Goal: Find specific page/section: Find specific page/section

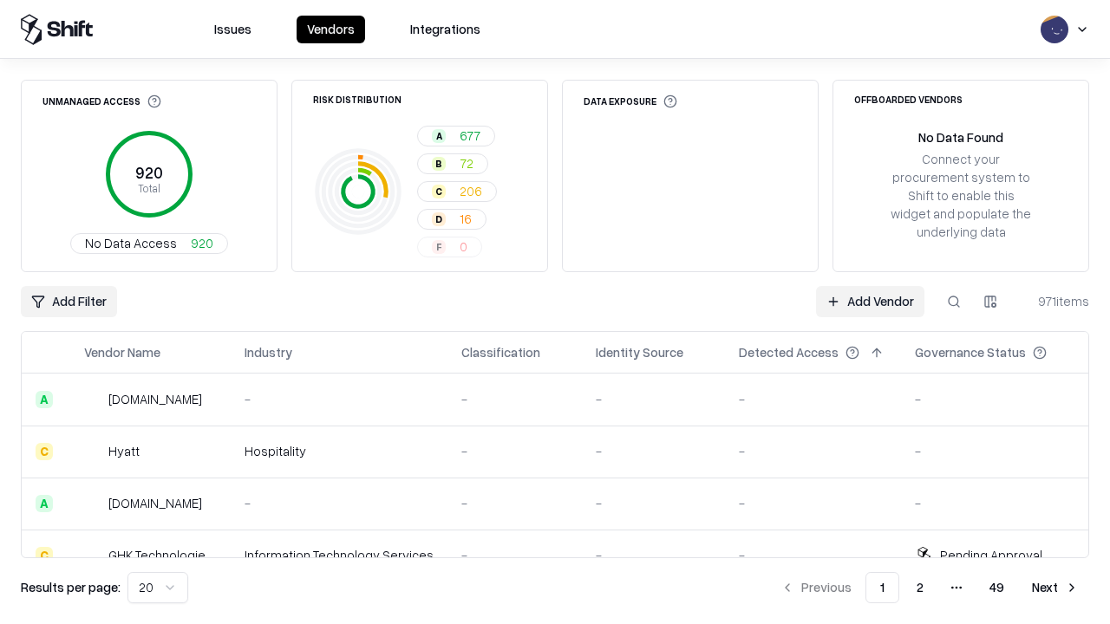
click at [555, 312] on div "Add Filter Add Vendor 971 items" at bounding box center [555, 301] width 1068 height 31
click at [68, 302] on html "Issues Vendors Integrations Unmanaged Access 920 Total No Data Access 920 Risk …" at bounding box center [555, 312] width 1110 height 624
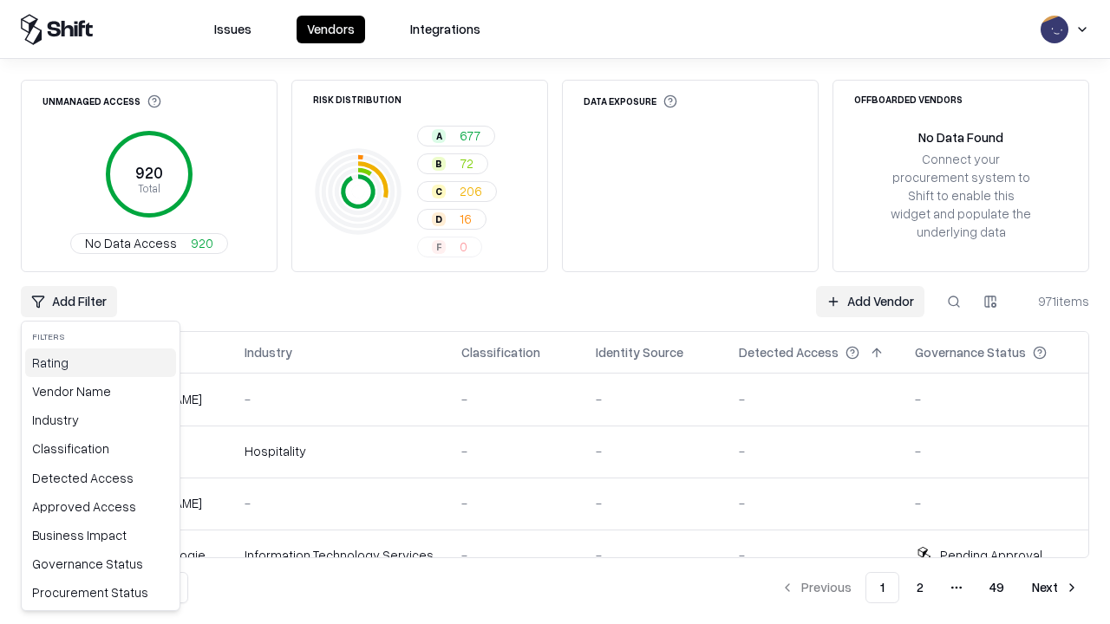
click at [101, 362] on div "Rating" at bounding box center [100, 362] width 151 height 29
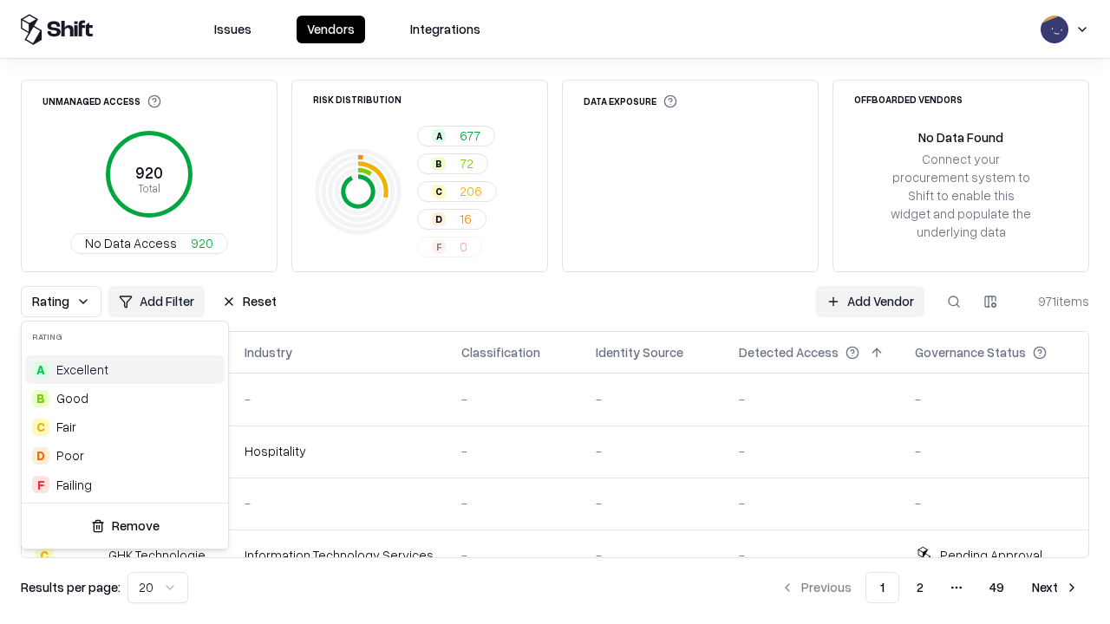
click at [555, 312] on html "Issues Vendors Integrations Unmanaged Access 920 Total No Data Access 920 Risk …" at bounding box center [555, 312] width 1110 height 624
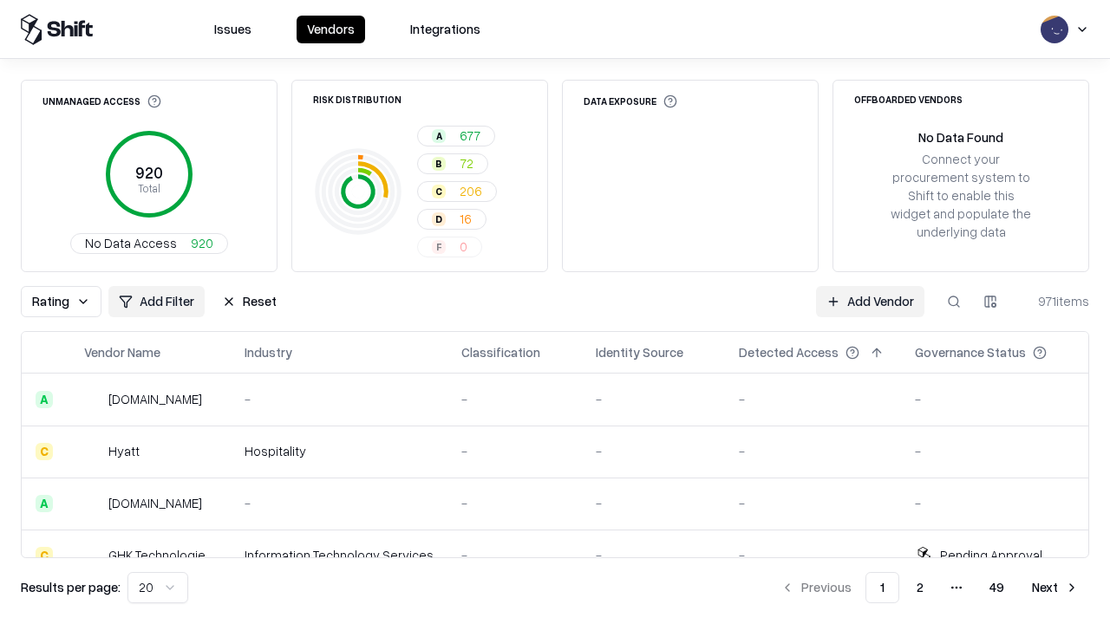
click at [249, 302] on button "Reset" at bounding box center [249, 301] width 75 height 31
click at [555, 312] on div "Add Filter Add Vendor 971 items" at bounding box center [555, 301] width 1068 height 31
click at [68, 302] on html "Issues Vendors Integrations Unmanaged Access 920 Total No Data Access 920 Risk …" at bounding box center [555, 312] width 1110 height 624
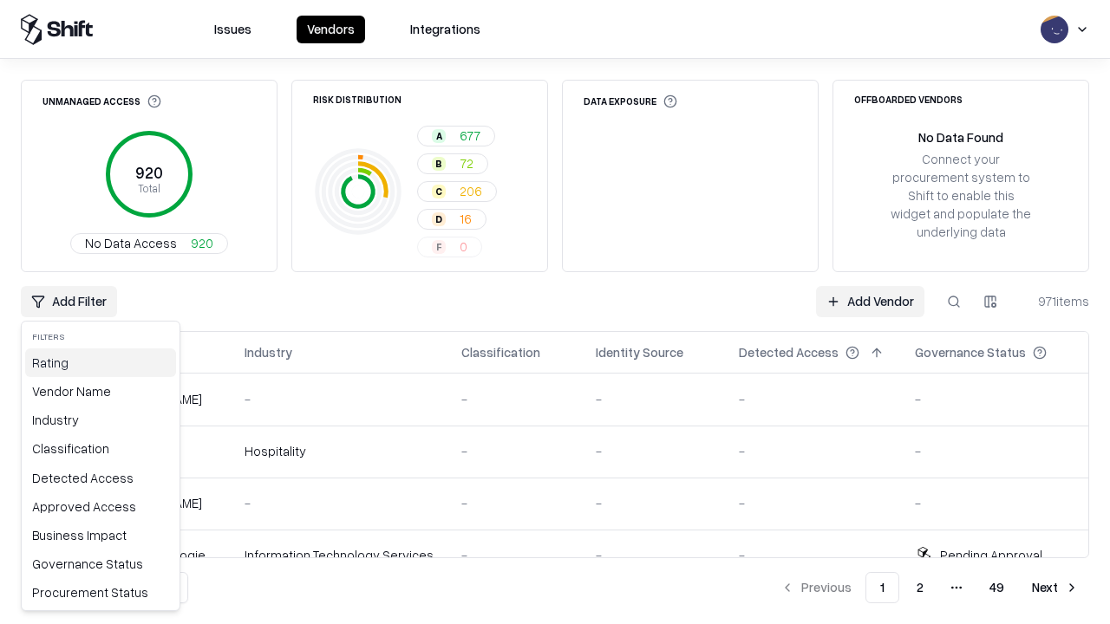
click at [101, 362] on div "Rating" at bounding box center [100, 362] width 151 height 29
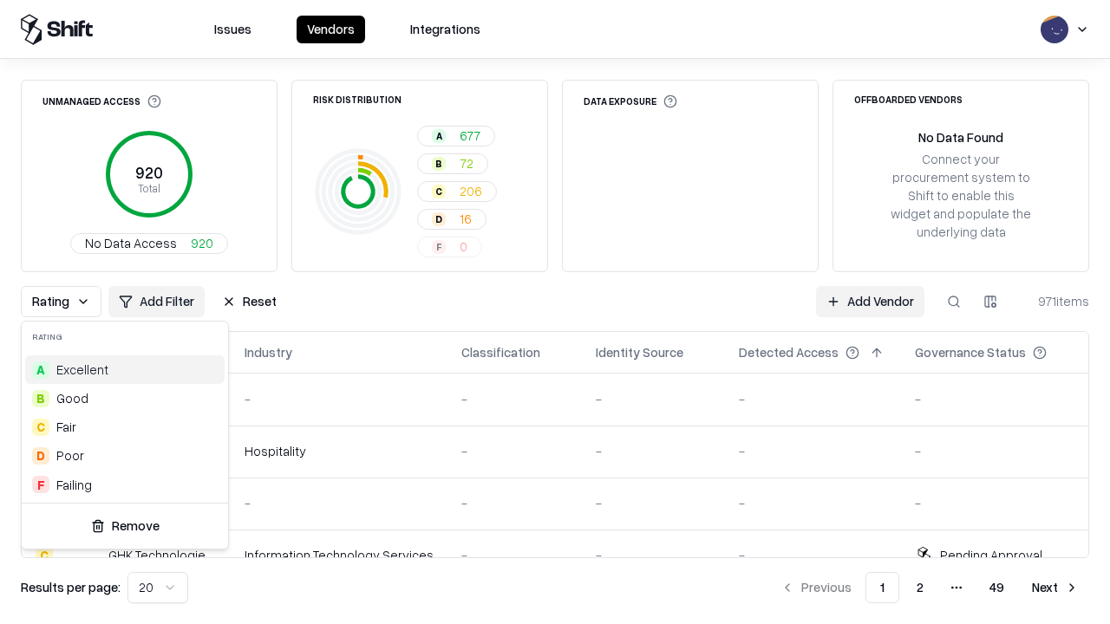
click at [125, 369] on div "A Excellent" at bounding box center [124, 369] width 199 height 29
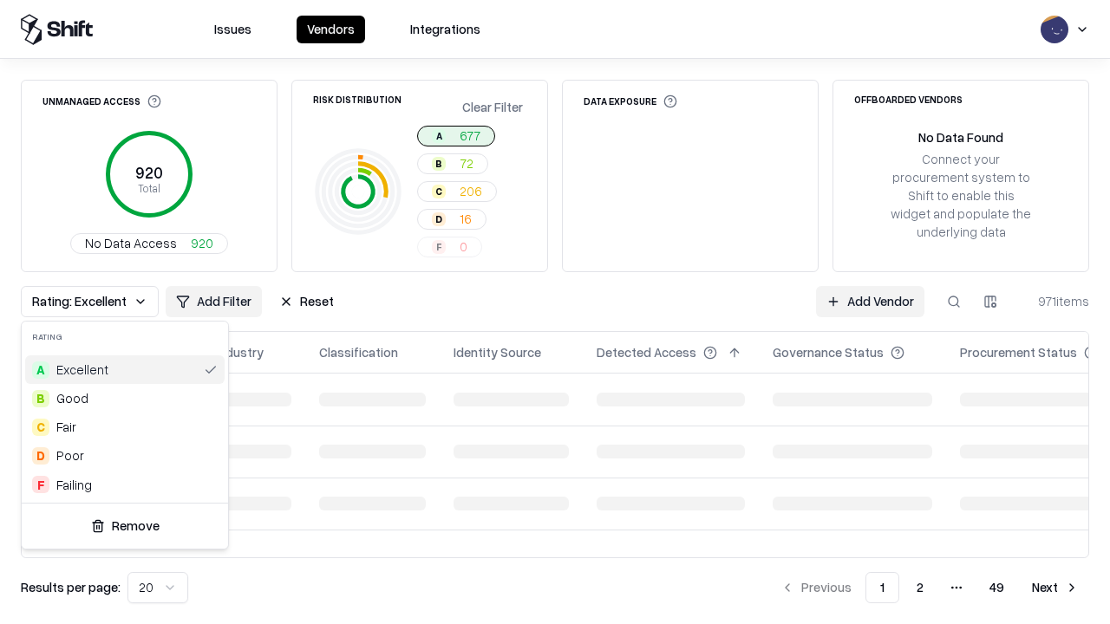
click at [555, 312] on html "Issues Vendors Integrations Unmanaged Access 920 Total No Data Access 920 Risk …" at bounding box center [555, 312] width 1110 height 624
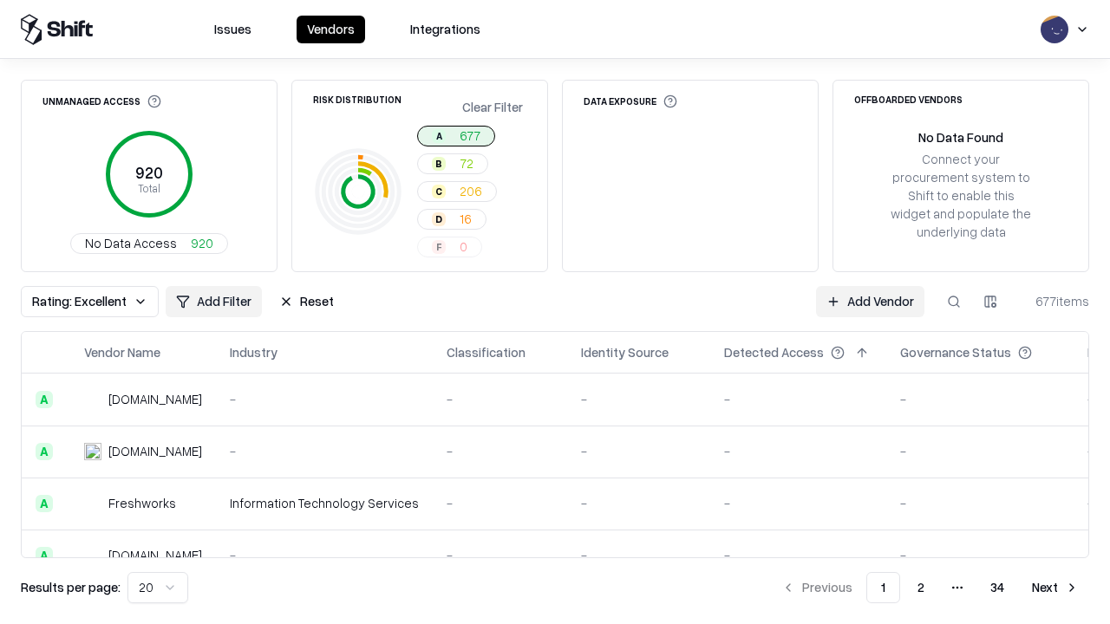
click at [555, 312] on div "Rating: Excellent Add Filter Reset Add Vendor 677 items" at bounding box center [555, 301] width 1068 height 31
click at [306, 302] on button "Reset" at bounding box center [306, 301] width 75 height 31
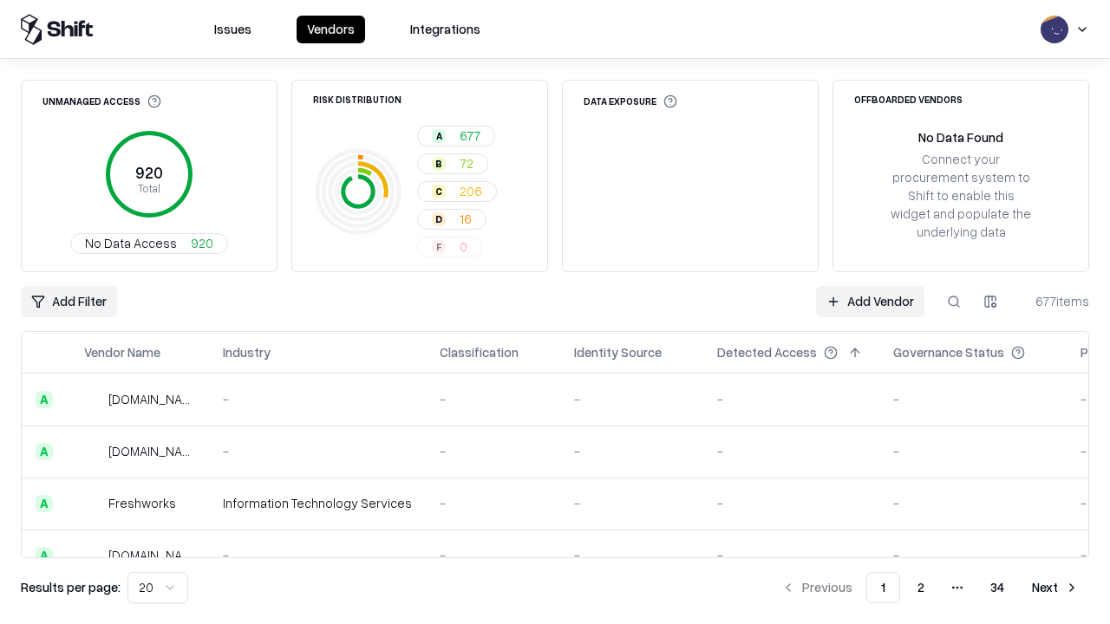
click at [555, 312] on div "Add Filter Add Vendor 677 items" at bounding box center [555, 301] width 1068 height 31
click at [68, 302] on html "Issues Vendors Integrations Unmanaged Access 920 Total No Data Access 920 Risk …" at bounding box center [555, 312] width 1110 height 624
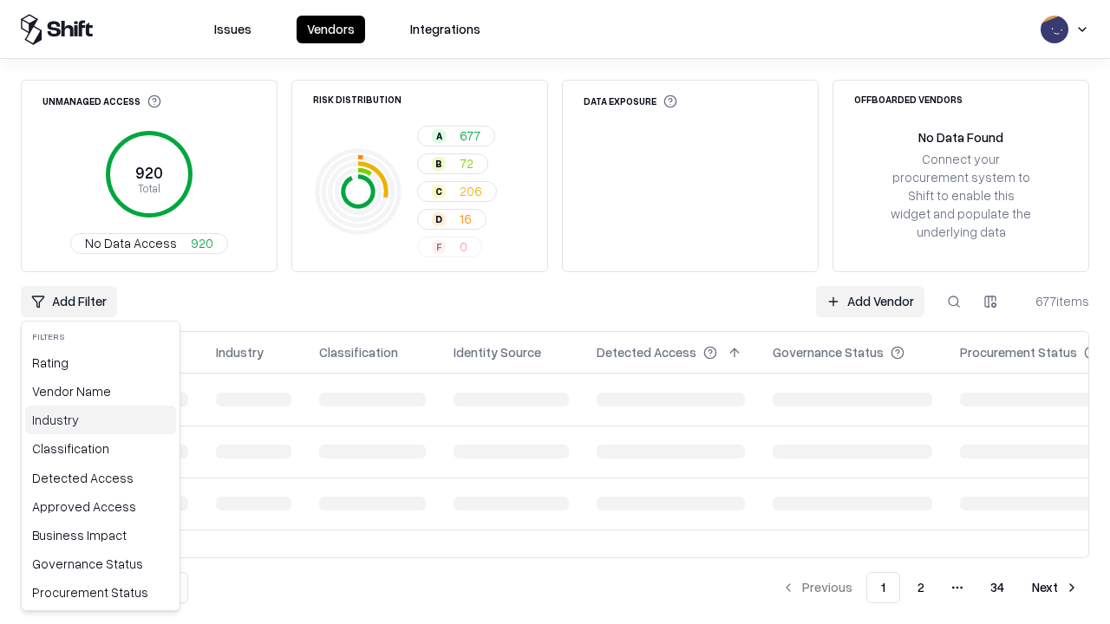
click at [101, 420] on div "Industry" at bounding box center [100, 420] width 151 height 29
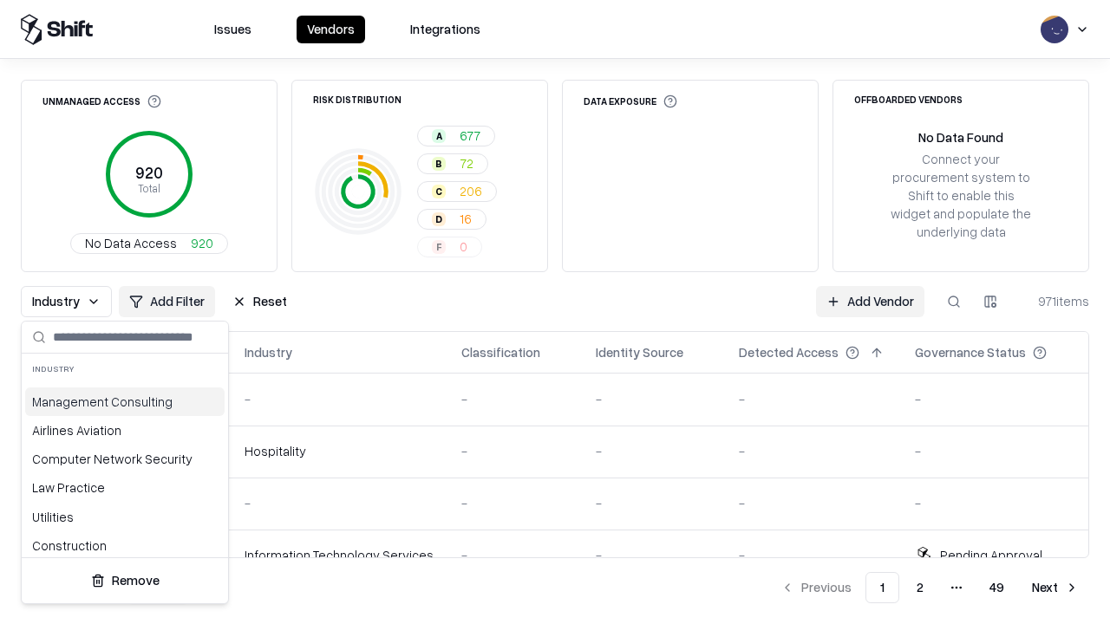
click at [555, 312] on html "Issues Vendors Integrations Unmanaged Access 920 Total No Data Access 920 Risk …" at bounding box center [555, 312] width 1110 height 624
click at [555, 312] on div "Industry Add Filter Reset Add Vendor 971 items" at bounding box center [555, 301] width 1068 height 31
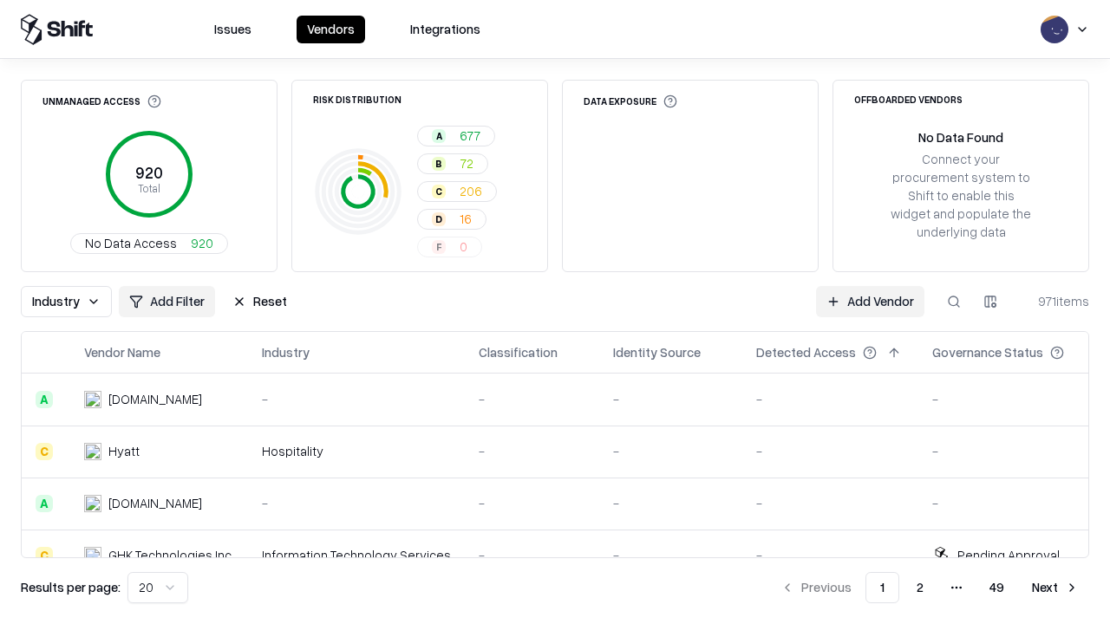
click at [259, 302] on button "Reset" at bounding box center [259, 301] width 75 height 31
